Goal: Task Accomplishment & Management: Manage account settings

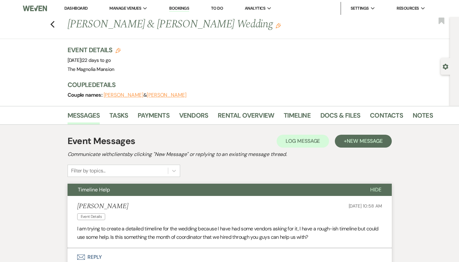
click at [28, 24] on div "Previous [PERSON_NAME] & [PERSON_NAME] Wedding Edit Bookmark" at bounding box center [224, 28] width 454 height 22
click at [50, 24] on icon "Previous" at bounding box center [52, 25] width 5 height 8
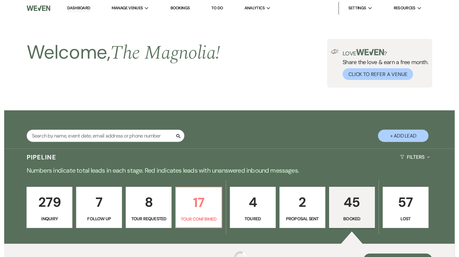
scroll to position [117, 0]
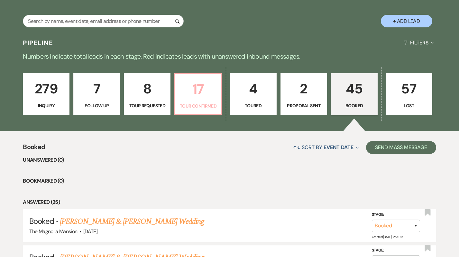
click at [220, 91] on link "17 Tour Confirmed" at bounding box center [198, 94] width 47 height 42
select select "4"
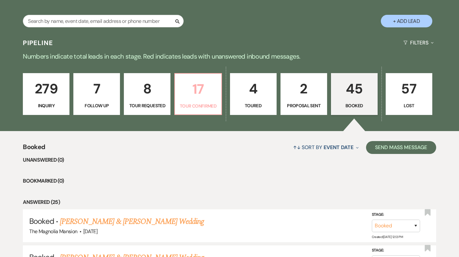
select select "4"
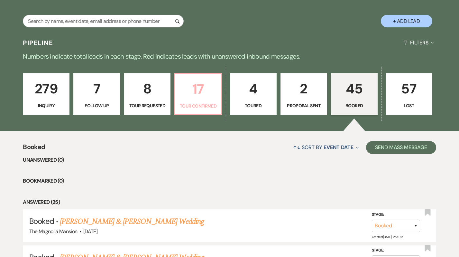
select select "4"
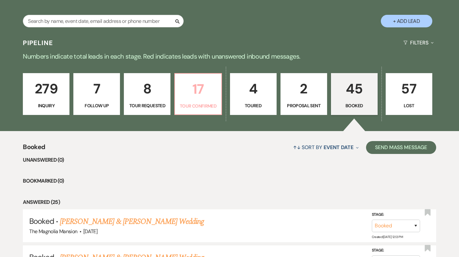
select select "4"
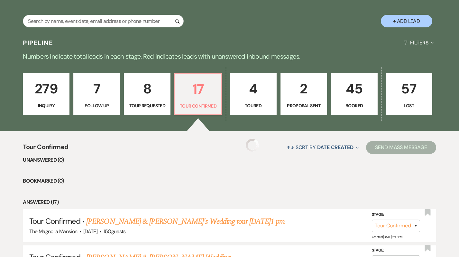
select select "4"
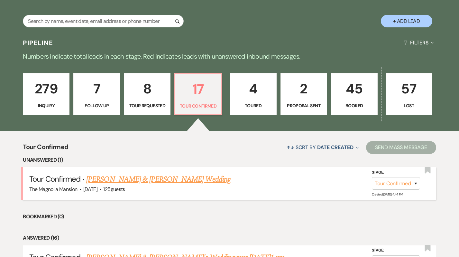
click at [165, 175] on link "[PERSON_NAME] & [PERSON_NAME] Wedding" at bounding box center [158, 180] width 144 height 12
select select "4"
select select "5"
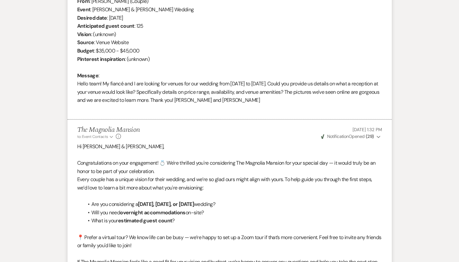
scroll to position [45, 0]
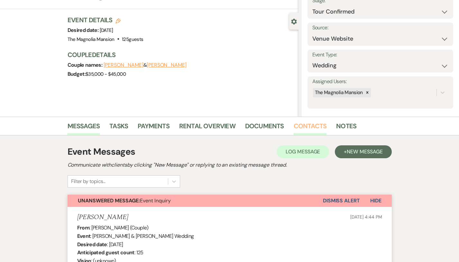
click at [294, 124] on link "Contacts" at bounding box center [310, 128] width 33 height 14
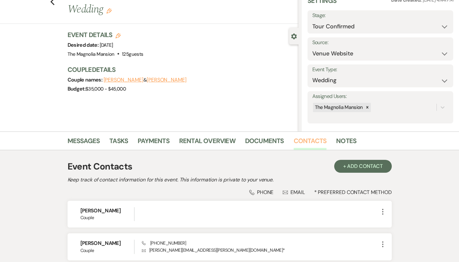
scroll to position [85, 0]
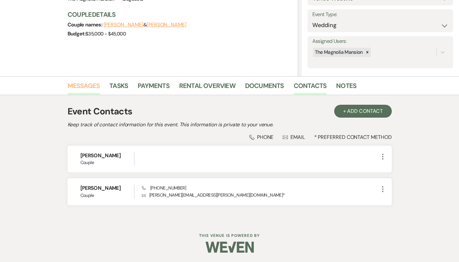
click at [71, 84] on link "Messages" at bounding box center [84, 87] width 33 height 14
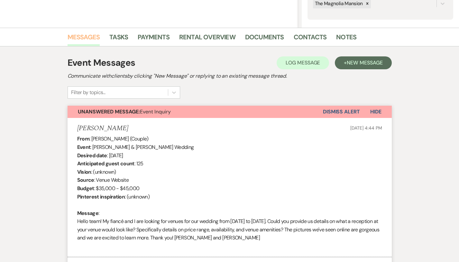
scroll to position [145, 0]
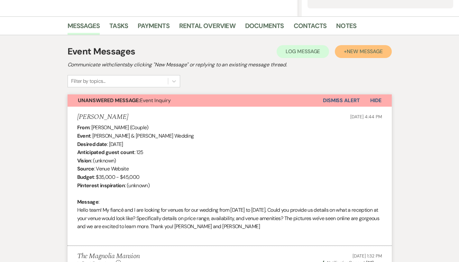
click at [392, 55] on button "+ New Message" at bounding box center [363, 51] width 57 height 13
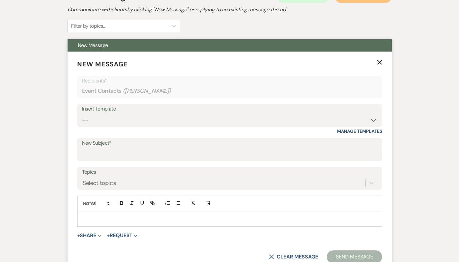
scroll to position [238, 0]
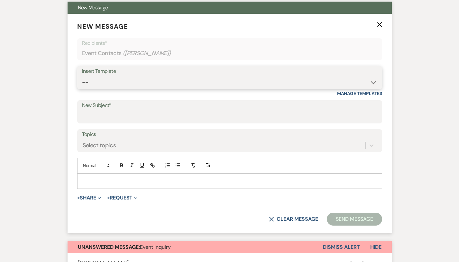
click at [228, 80] on select "-- Weven Planning Portal Introduction (Booked Events) Tour Request Response Con…" at bounding box center [230, 82] width 296 height 13
select select "6056"
click at [82, 76] on select "-- Weven Planning Portal Introduction (Booked Events) Tour Request Response Con…" at bounding box center [230, 82] width 296 height 13
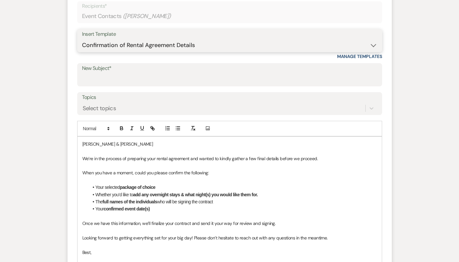
scroll to position [276, 0]
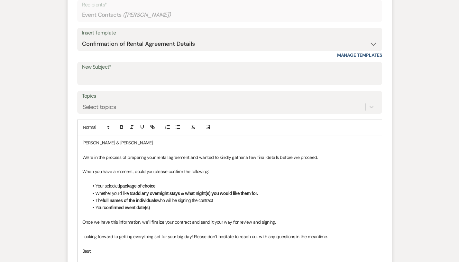
click at [162, 208] on li "Your confirmed event date(s)" at bounding box center [233, 207] width 289 height 7
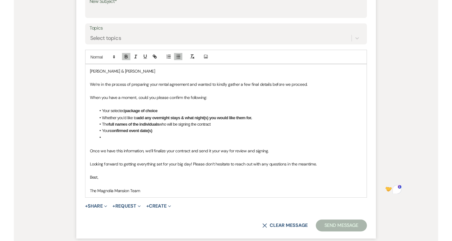
scroll to position [350, 0]
